Goal: Task Accomplishment & Management: Manage account settings

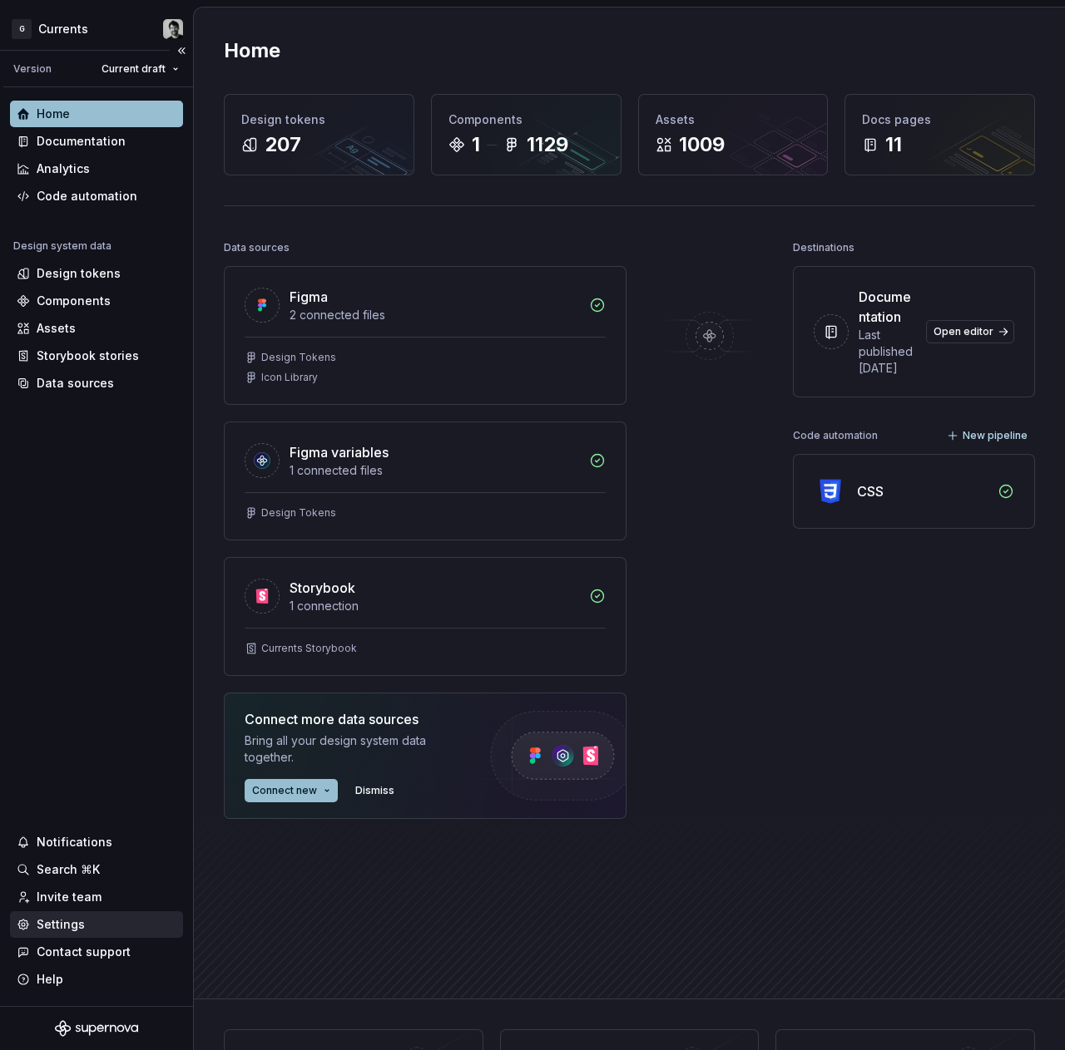
click at [78, 918] on div "Settings" at bounding box center [61, 925] width 48 height 17
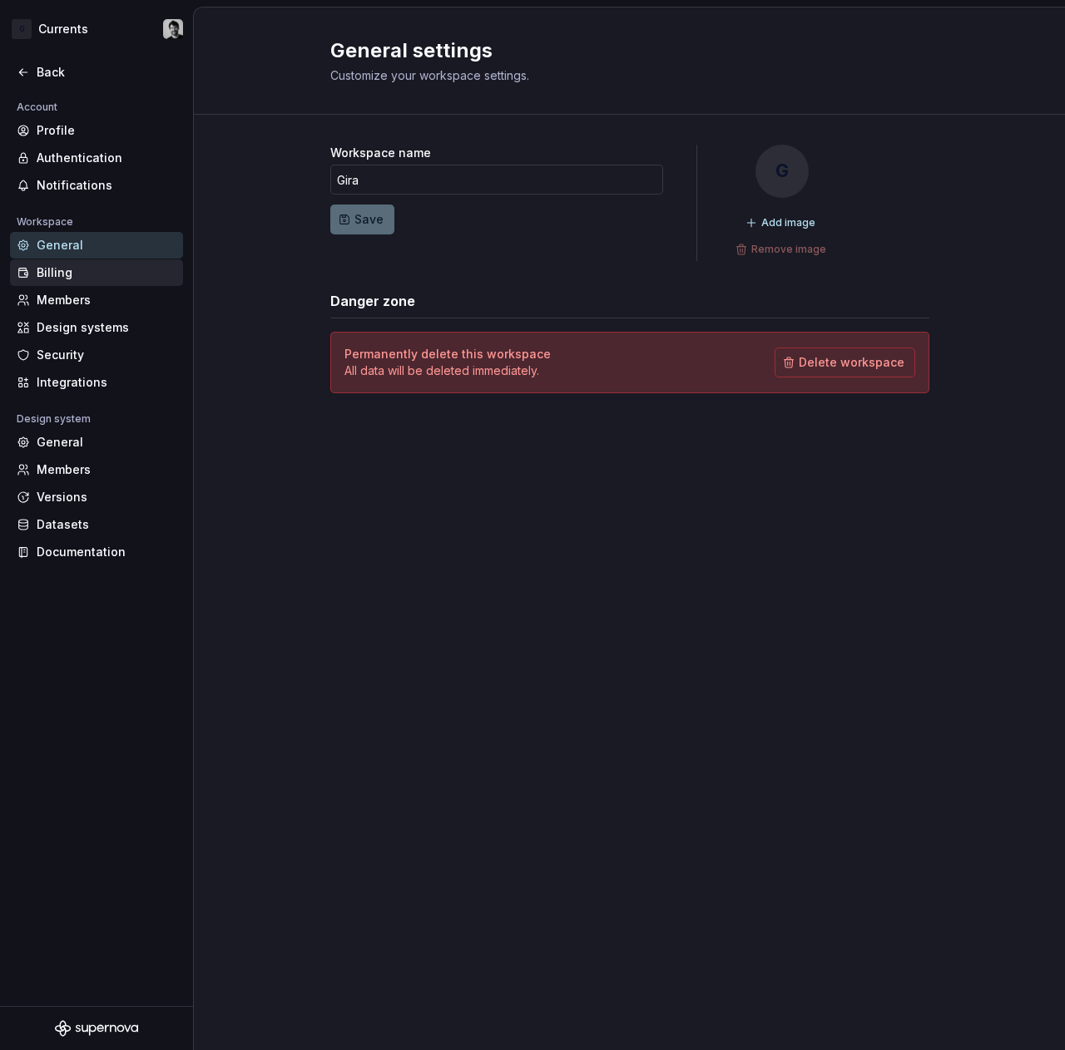
click at [60, 269] on div "Billing" at bounding box center [107, 272] width 140 height 17
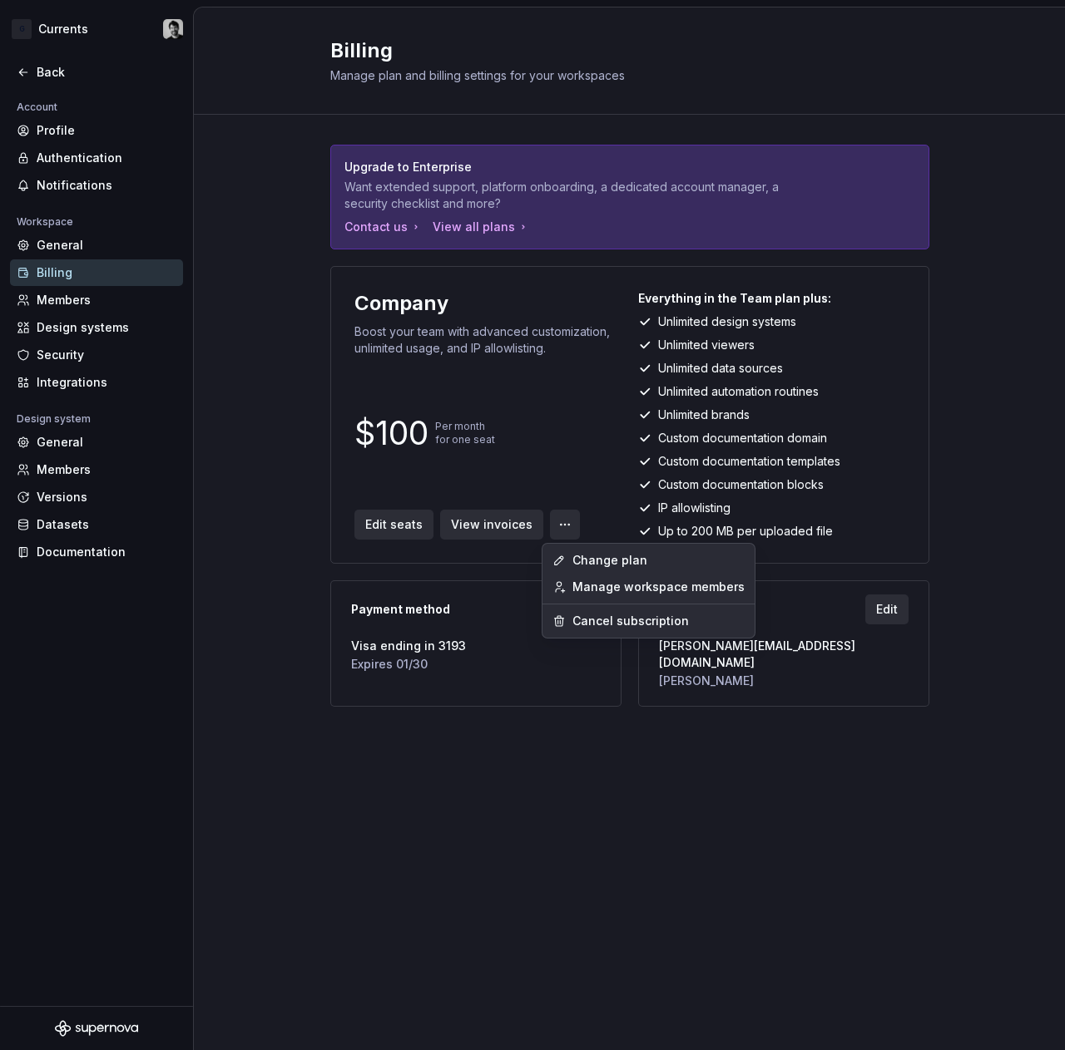
click at [555, 532] on html "G Currents Back Account Profile Authentication Notifications Workspace General …" at bounding box center [532, 525] width 1065 height 1050
click at [577, 561] on div "Change plan" at bounding box center [658, 560] width 172 height 17
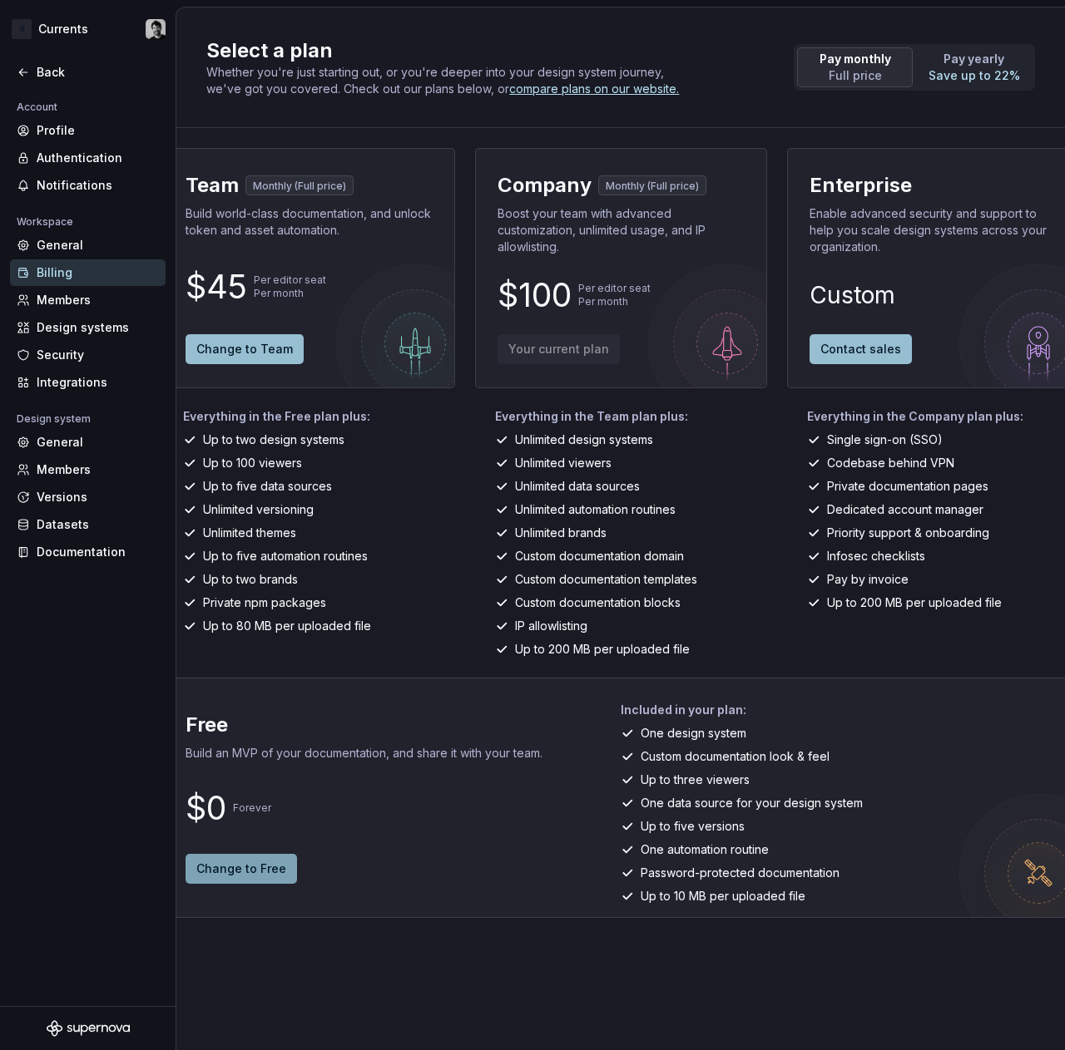
click at [252, 868] on span "Change to Free" at bounding box center [241, 869] width 90 height 17
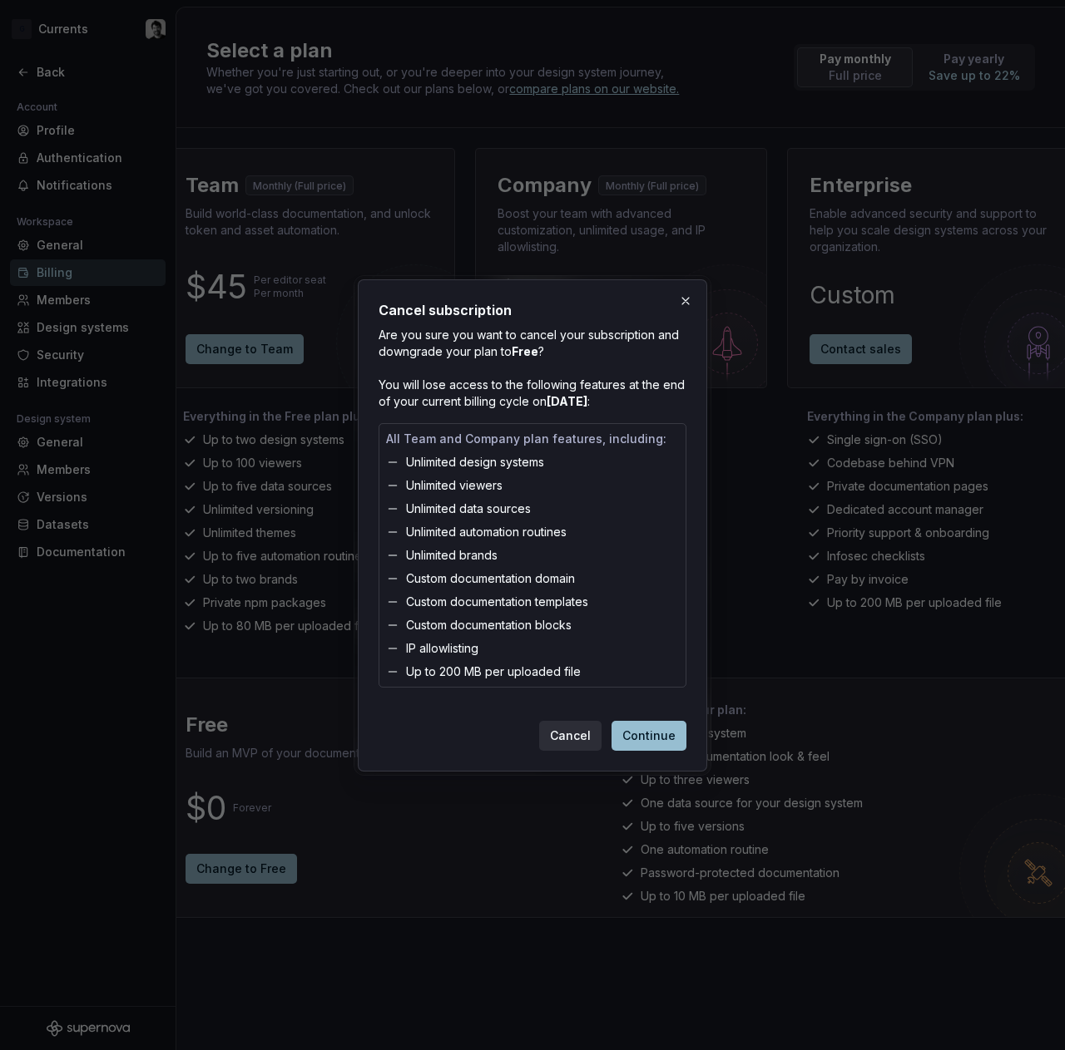
click at [659, 739] on span "Continue" at bounding box center [648, 736] width 53 height 17
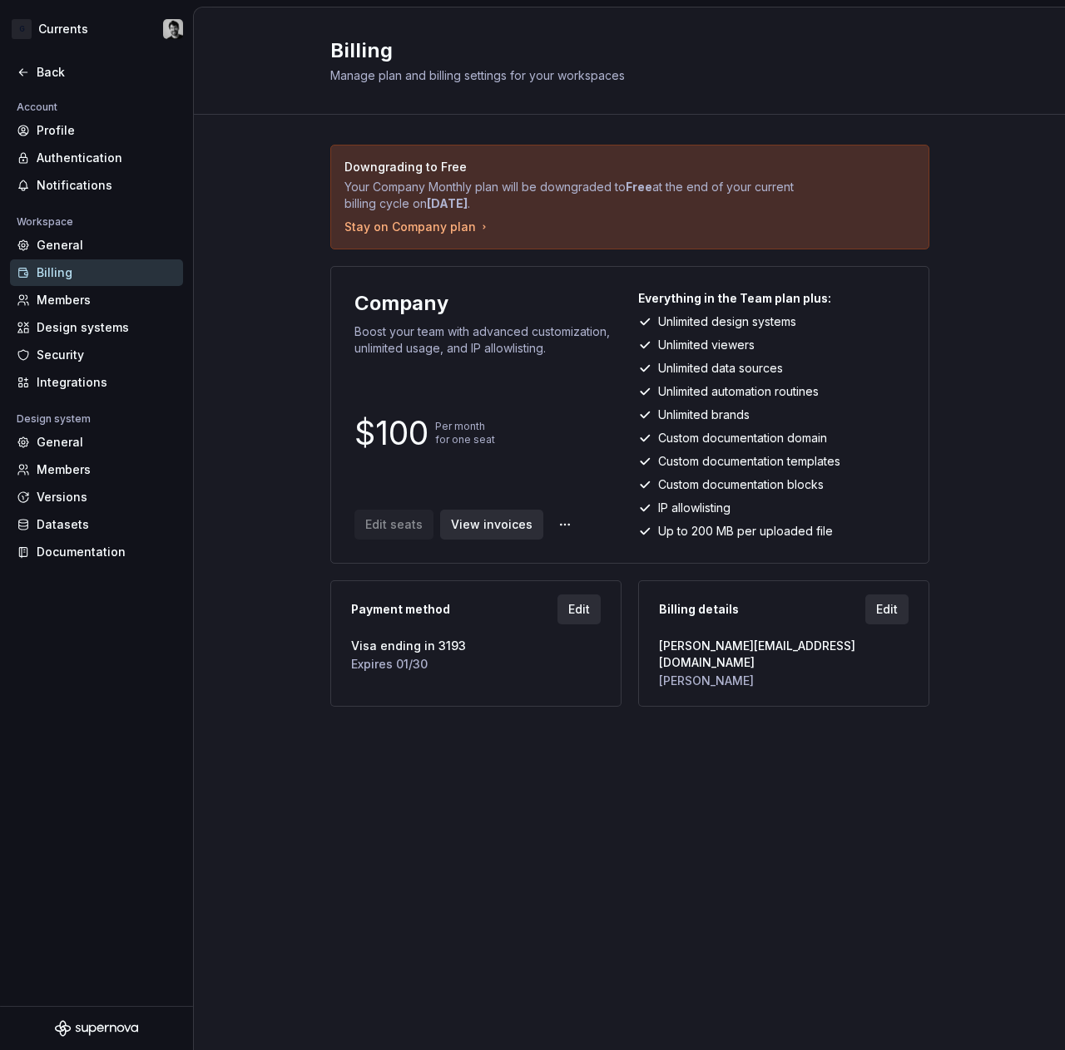
click at [801, 98] on div "Billing Manage plan and billing settings for your workspaces" at bounding box center [629, 60] width 871 height 107
click at [823, 57] on h2 "Billing" at bounding box center [619, 50] width 579 height 27
